Goal: Find specific page/section: Find specific page/section

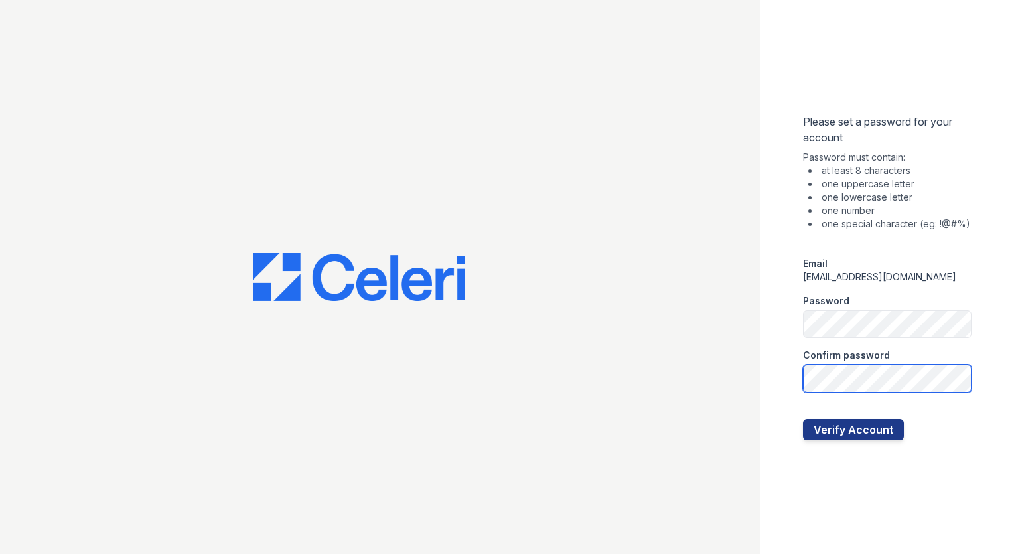
click at [803, 419] on button "Verify Account" at bounding box center [853, 429] width 101 height 21
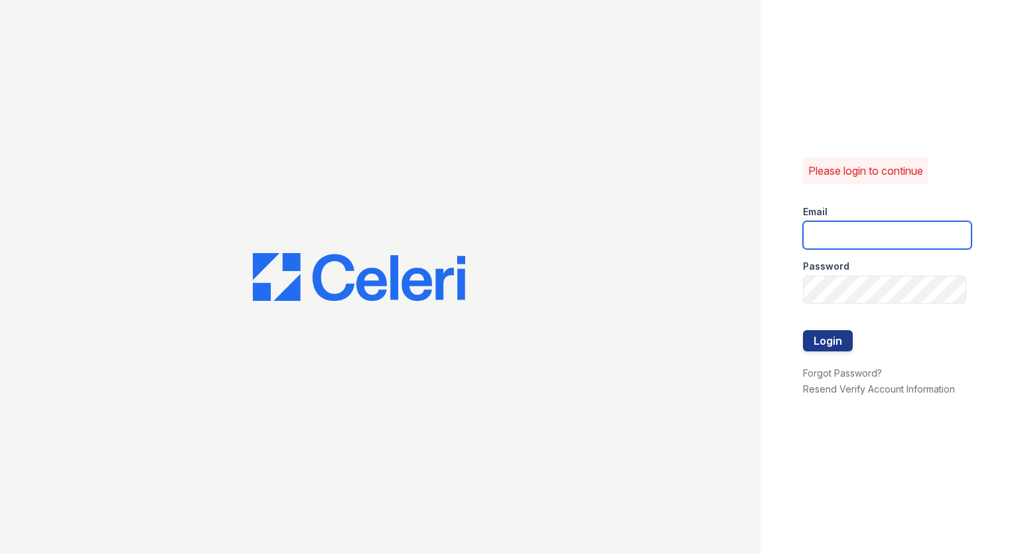
click at [842, 227] on input "email" at bounding box center [887, 235] width 169 height 28
type input "[EMAIL_ADDRESS][DOMAIN_NAME]"
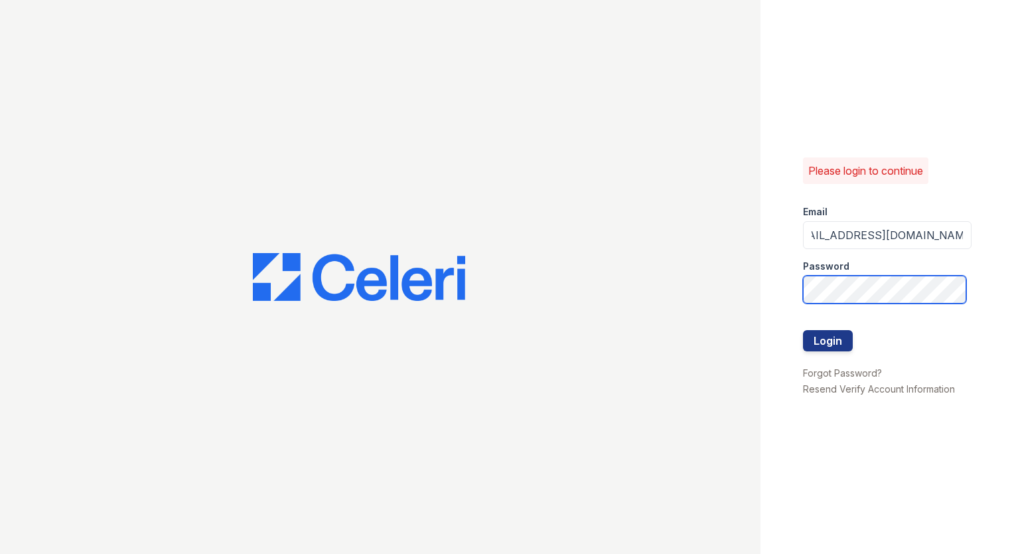
scroll to position [0, 0]
click at [803, 330] on button "Login" at bounding box center [828, 340] width 50 height 21
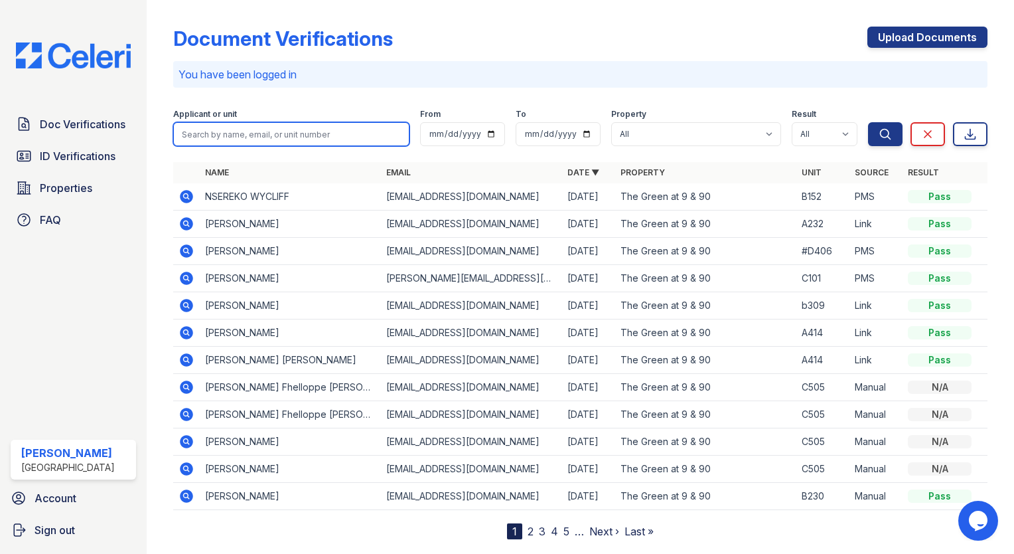
click at [213, 139] on input "search" at bounding box center [291, 134] width 236 height 24
drag, startPoint x: 213, startPoint y: 139, endPoint x: 172, endPoint y: 134, distance: 41.5
click at [172, 134] on div "Document Verifications Upload Documents You have been logged in Filter Applican…" at bounding box center [580, 280] width 825 height 560
type input "[PERSON_NAME]"
